Goal: Information Seeking & Learning: Learn about a topic

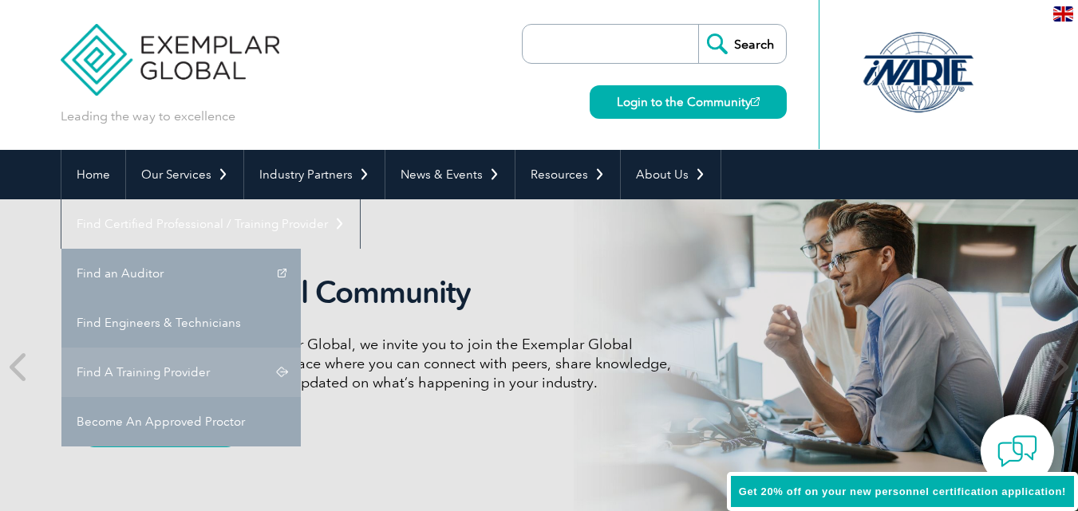
click at [301, 348] on link "Find A Training Provider" at bounding box center [180, 372] width 239 height 49
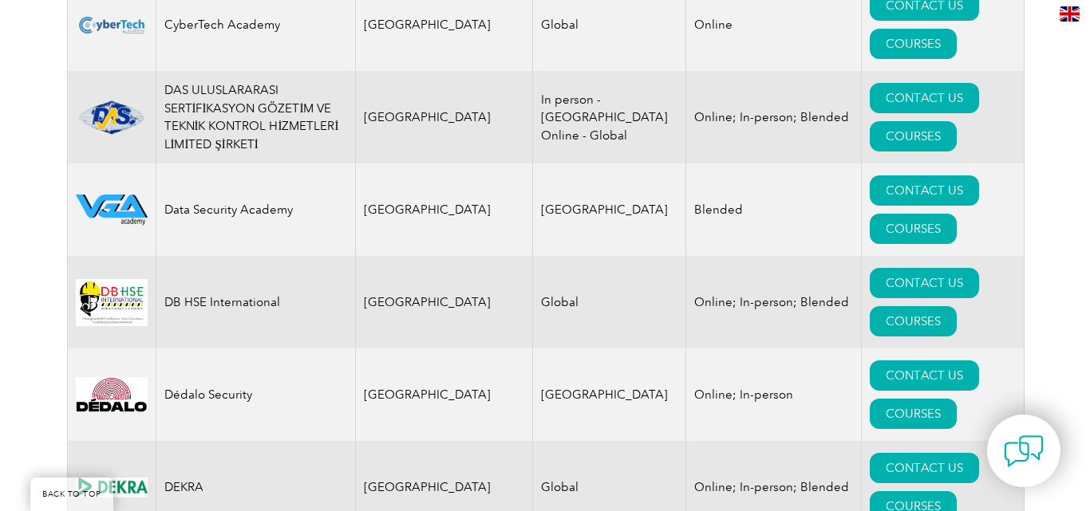
scroll to position [6602, 0]
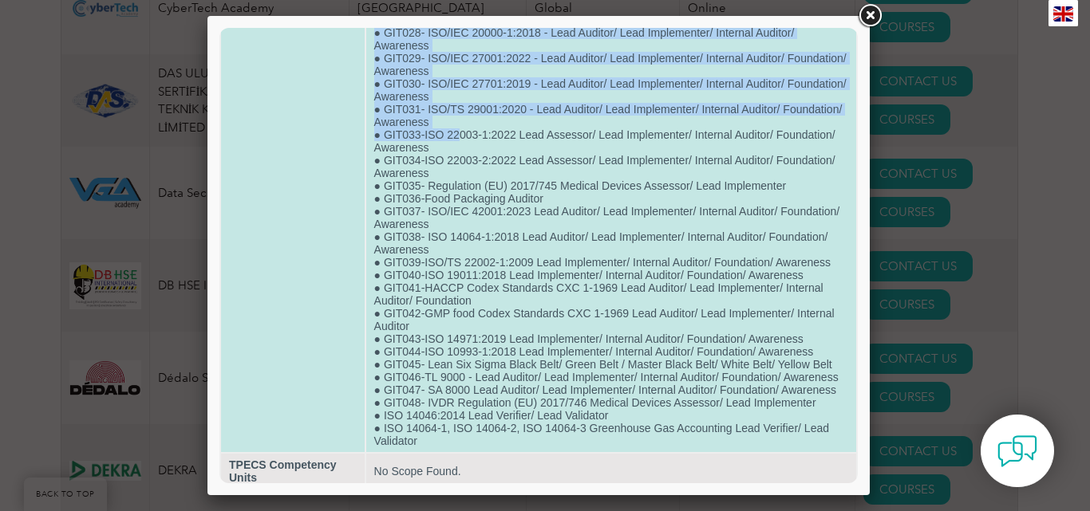
scroll to position [771, 0]
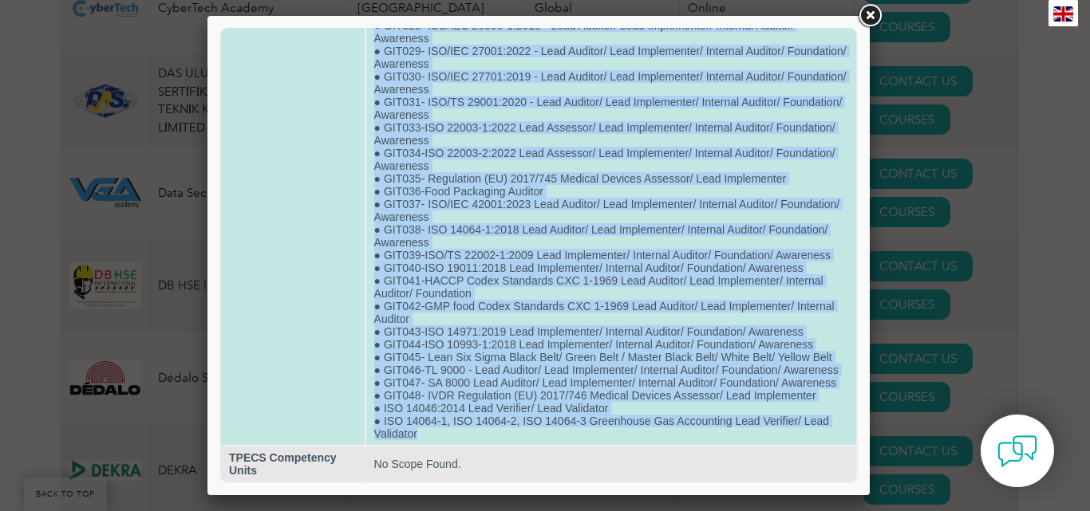
drag, startPoint x: 377, startPoint y: 78, endPoint x: 554, endPoint y: 432, distance: 396.0
copy td "LOR922-Ipsum Dolor sit Ametconsectet Adipis ● ELI584-SE 79518:5568 - Doei Tempo…"
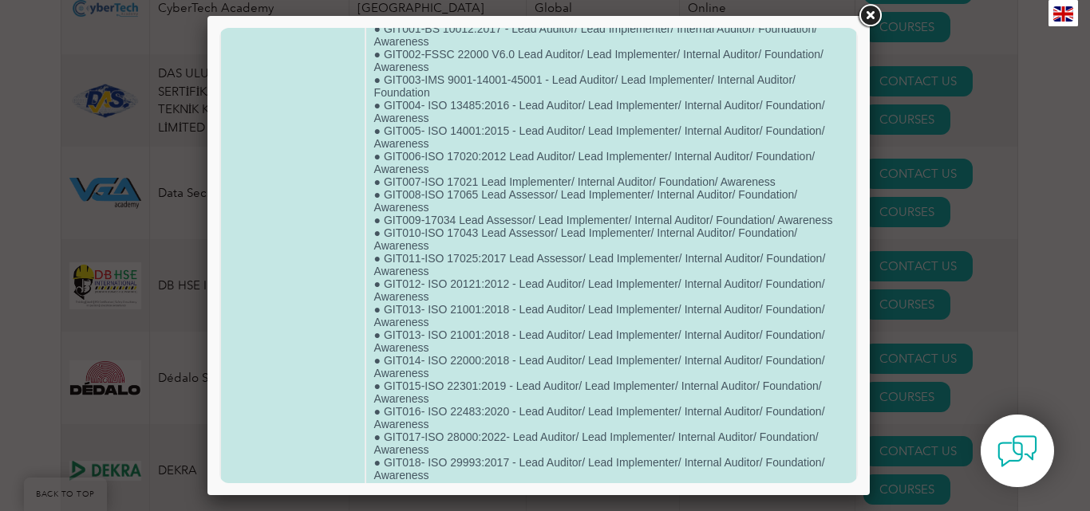
scroll to position [0, 0]
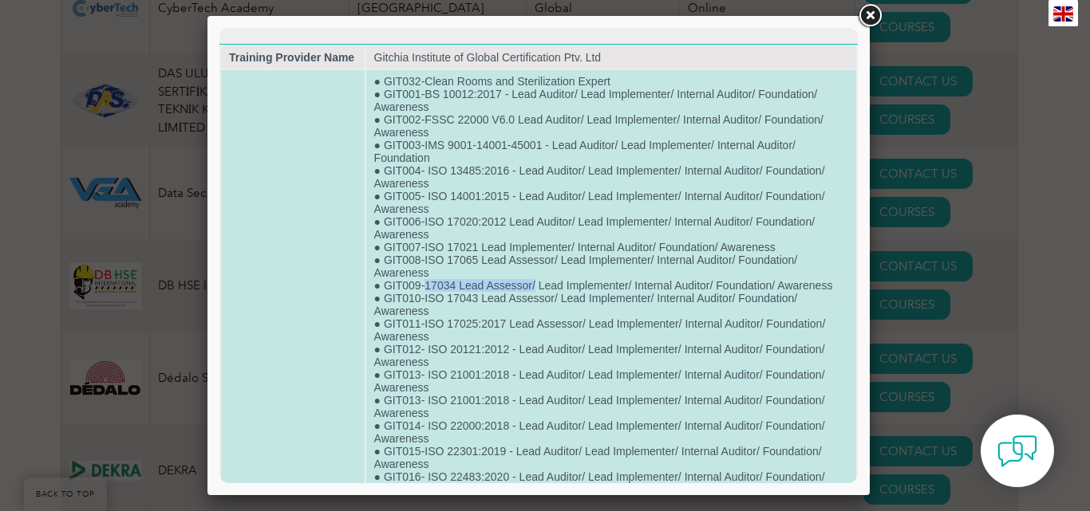
drag, startPoint x: 424, startPoint y: 286, endPoint x: 533, endPoint y: 284, distance: 109.3
drag, startPoint x: 507, startPoint y: 277, endPoint x: 462, endPoint y: 362, distance: 96.7
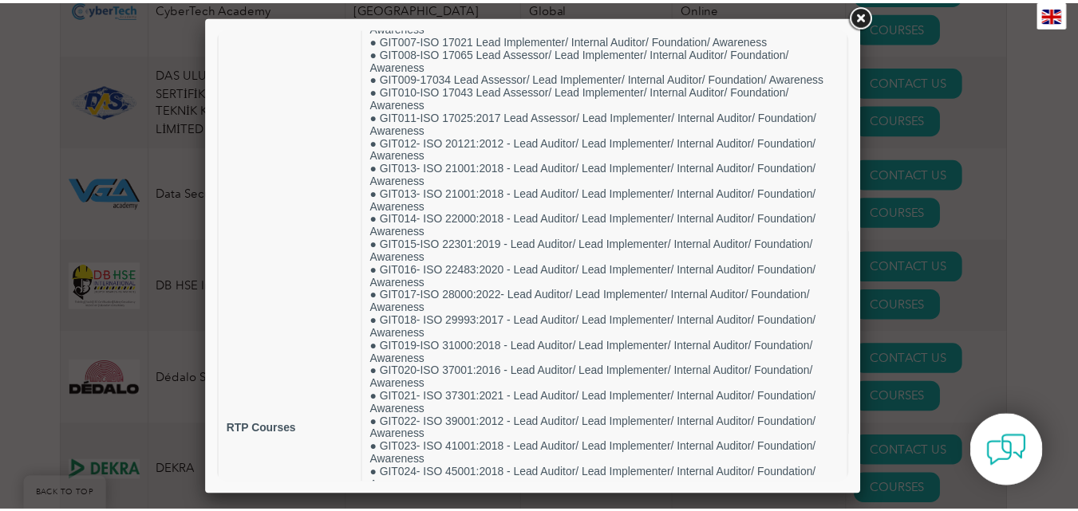
scroll to position [160, 0]
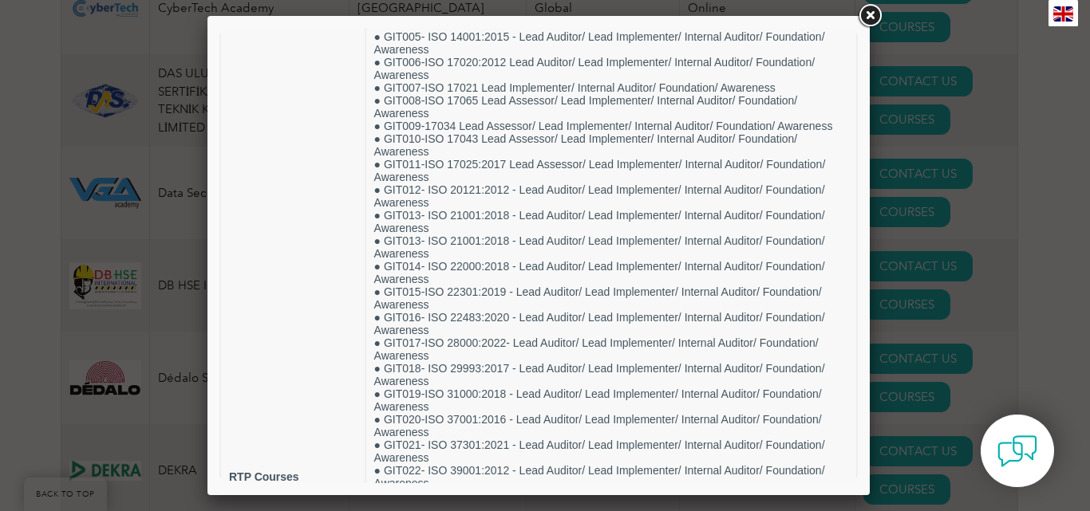
click at [1034, 170] on div at bounding box center [545, 255] width 1090 height 511
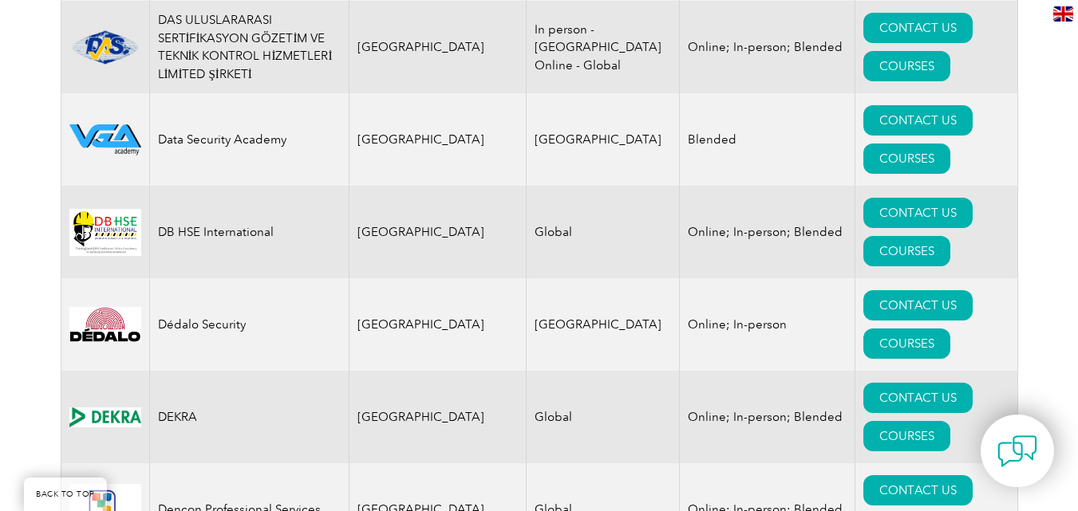
scroll to position [6682, 0]
